Goal: Ask a question

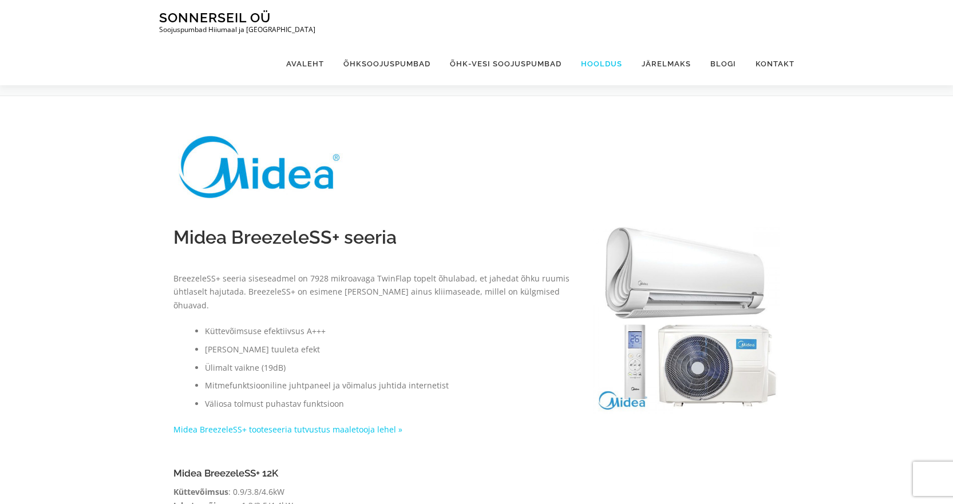
click at [620, 42] on link "Hooldus" at bounding box center [601, 63] width 61 height 43
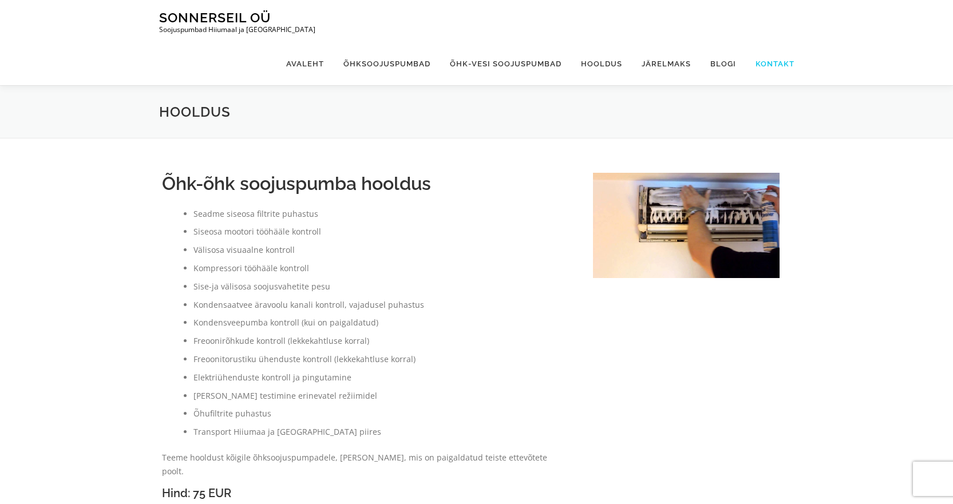
click at [764, 42] on link "Kontakt" at bounding box center [770, 63] width 49 height 43
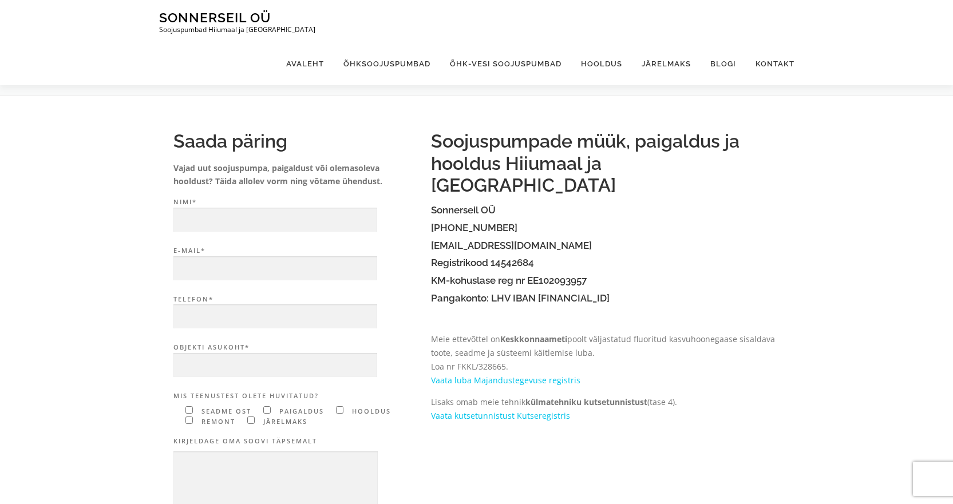
click at [189, 421] on input"] "Contact form" at bounding box center [188, 420] width 7 height 7
checkbox input"] "true"
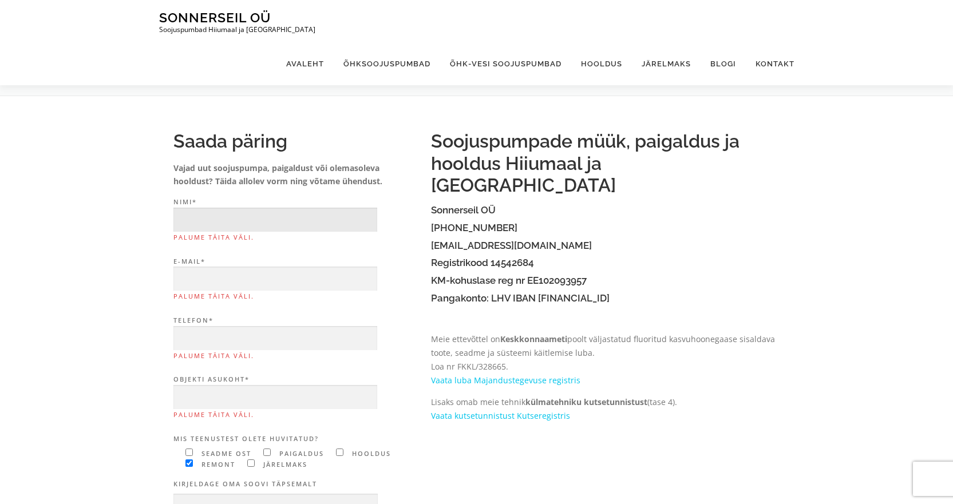
click at [240, 212] on input "Nimi* Palume täita väli." at bounding box center [275, 220] width 204 height 25
type input "[PERSON_NAME]"
type input "[EMAIL_ADDRESS][DOMAIN_NAME]"
type input "53809149"
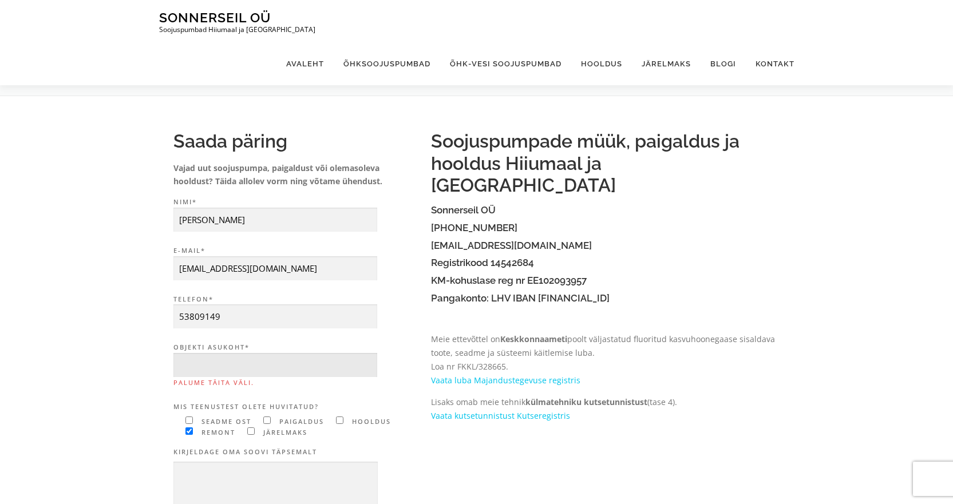
click at [265, 360] on input "Objekti asukoht* Palume täita väli." at bounding box center [275, 365] width 204 height 25
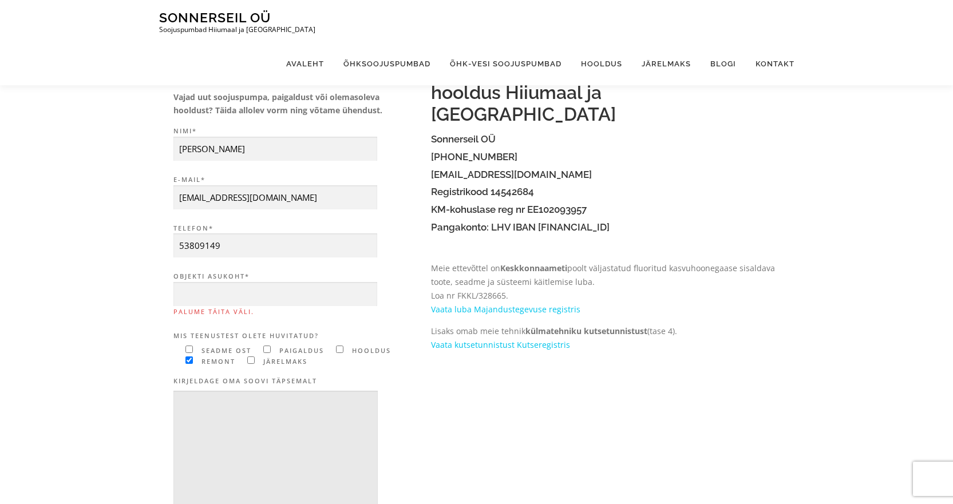
scroll to position [114, 0]
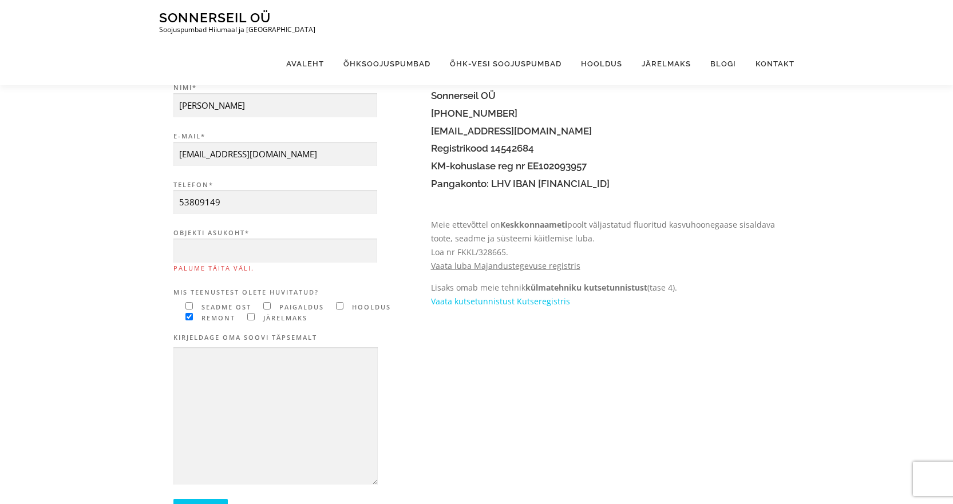
click at [497, 260] on link "Vaata luba Majandustegevuse registris" at bounding box center [505, 265] width 149 height 11
click at [273, 254] on input "Objekti asukoht* Palume täita väli." at bounding box center [275, 251] width 204 height 25
type input "Saaremaa"
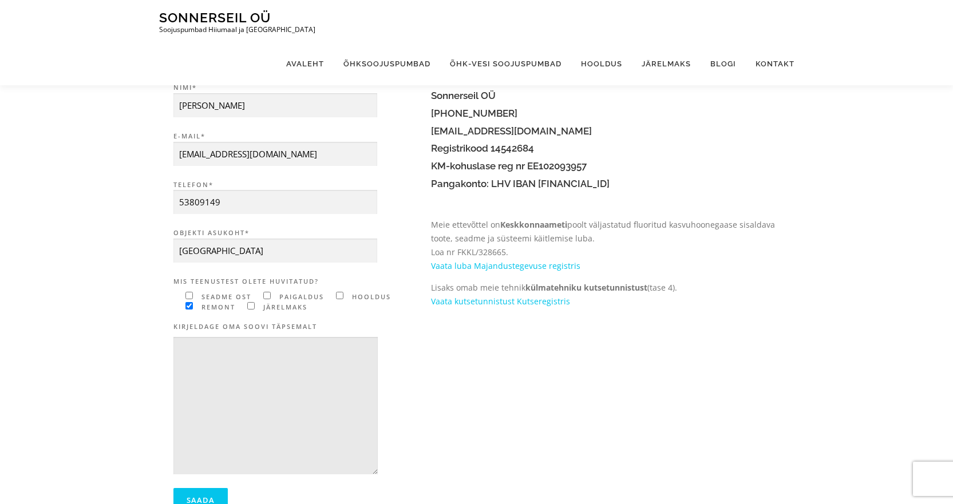
click at [234, 359] on textarea "Contact form" at bounding box center [275, 406] width 204 height 138
click at [204, 347] on textarea "Fujitsu siseosa" at bounding box center [275, 406] width 204 height 138
click at [243, 348] on textarea "Gorenje siseosa" at bounding box center [275, 406] width 204 height 138
click at [240, 351] on textarea "Gorenje siseosa siseosa paigaldust" at bounding box center [275, 406] width 204 height 138
click at [288, 347] on textarea "Gorenje siseosa paigaldust" at bounding box center [275, 406] width 204 height 138
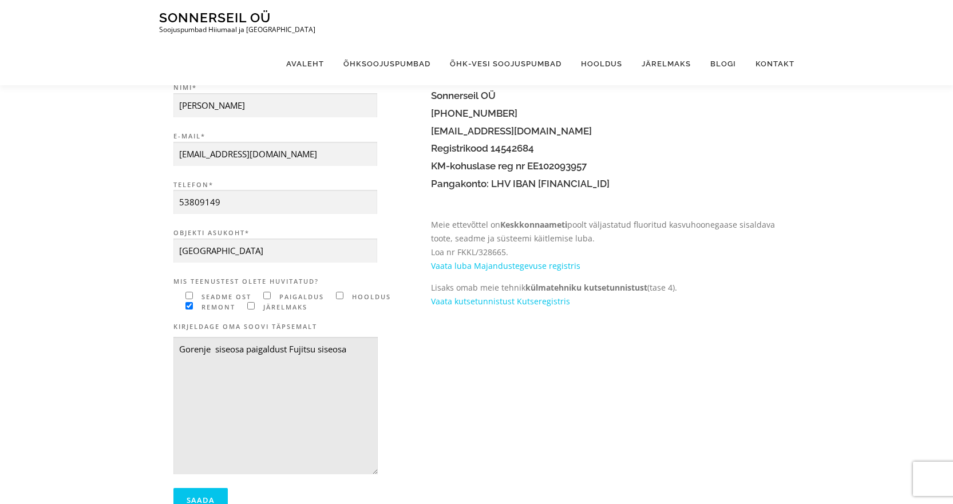
click at [244, 347] on textarea "Gorenje siseosa paigaldust Fujitsu siseosa" at bounding box center [275, 406] width 204 height 138
click at [356, 352] on textarea "Gorenje siseploki paigaldust Fujitsu siseosa" at bounding box center [275, 406] width 204 height 138
click at [344, 349] on textarea "Gorenje siseploki paigaldust Fujitsu sisekloki asemele." at bounding box center [275, 406] width 204 height 138
click at [363, 349] on textarea "Gorenje siseploki paigaldust Fujitsu siseploki asemele." at bounding box center [275, 406] width 204 height 138
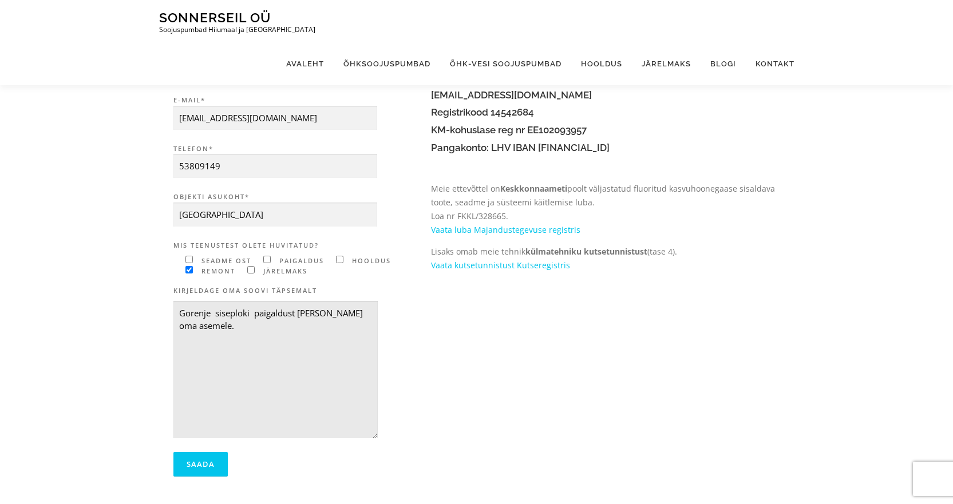
scroll to position [172, 0]
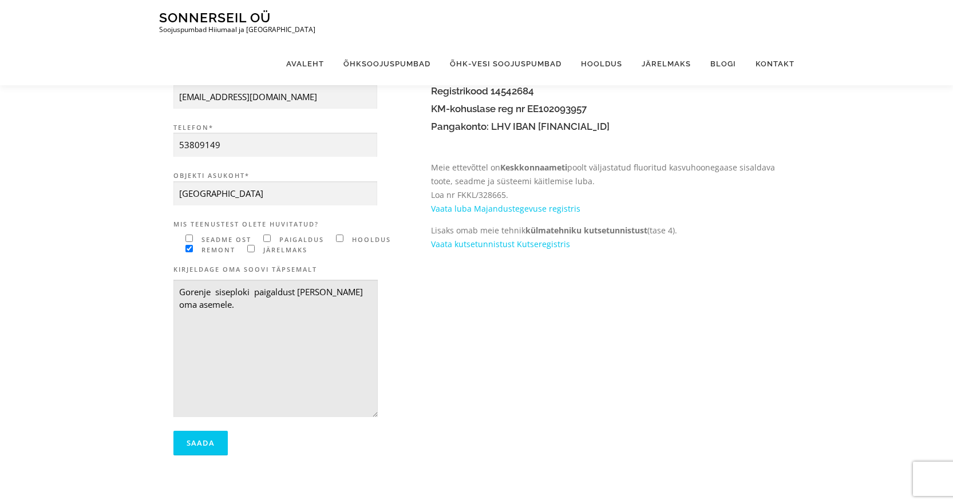
click at [179, 291] on textarea "Gorenje siseploki paigaldust Fujitsu oma asemele." at bounding box center [275, 349] width 204 height 138
click at [228, 292] on textarea "Uue Gorenje siseploki paigaldust Fujitsu oma asemele." at bounding box center [275, 349] width 204 height 138
click at [363, 295] on textarea "Uue Gorenje siseploki paigaldust Fujitsu oma asemele." at bounding box center [275, 349] width 204 height 138
click at [312, 292] on textarea "Uue Gorenje siseploki paigaldust Fujitsu siseploki asemele." at bounding box center [275, 349] width 204 height 138
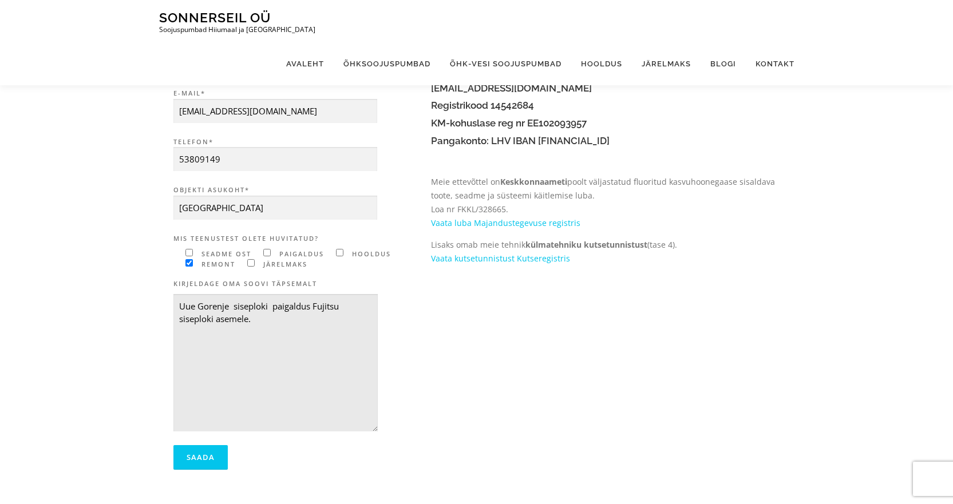
scroll to position [229, 0]
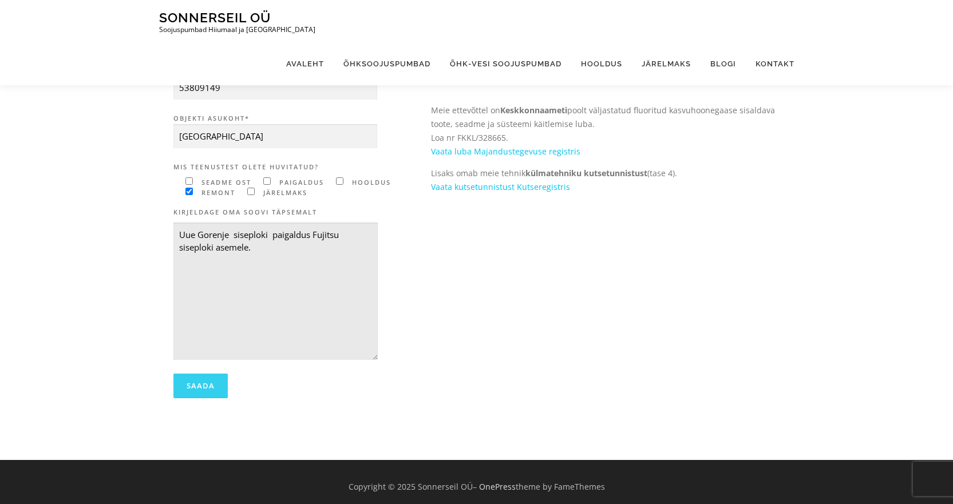
type textarea "Uue Gorenje siseploki paigaldus Fujitsu siseploki asemele."
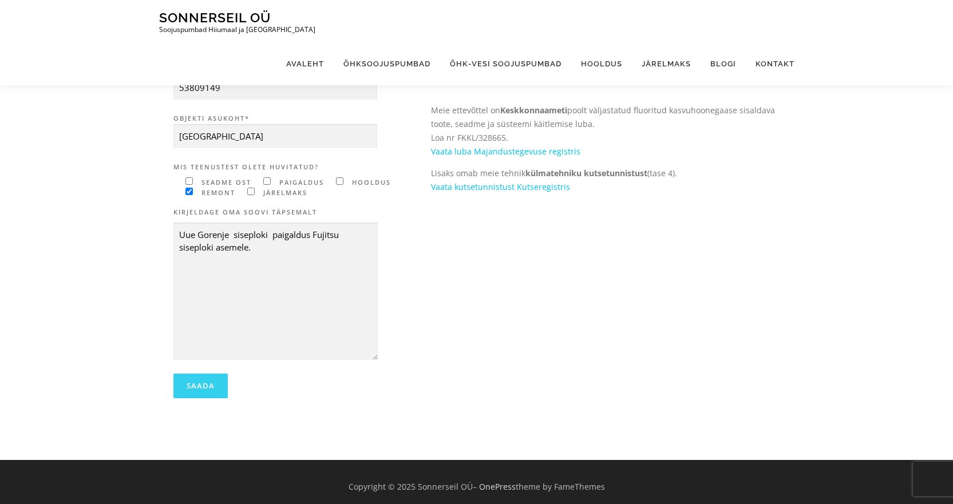
click at [199, 383] on input "Saada" at bounding box center [200, 386] width 54 height 25
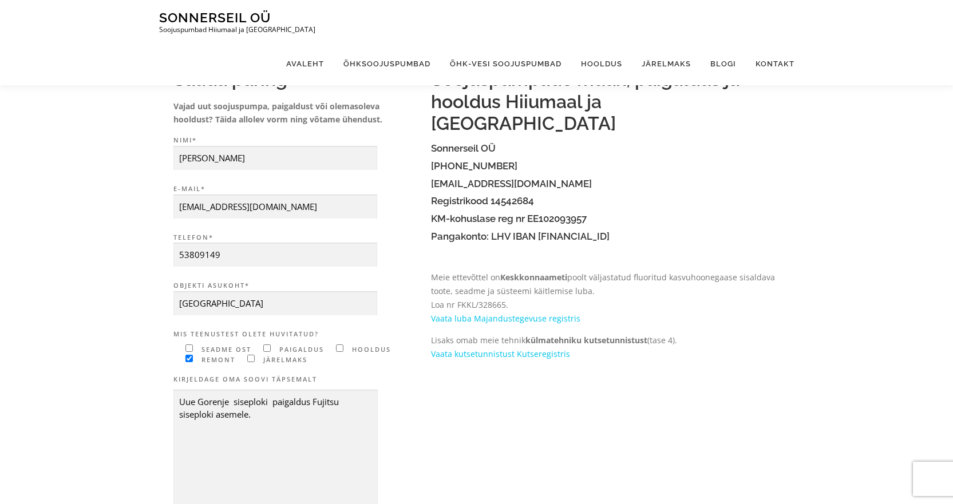
scroll to position [0, 0]
